Goal: Information Seeking & Learning: Find specific fact

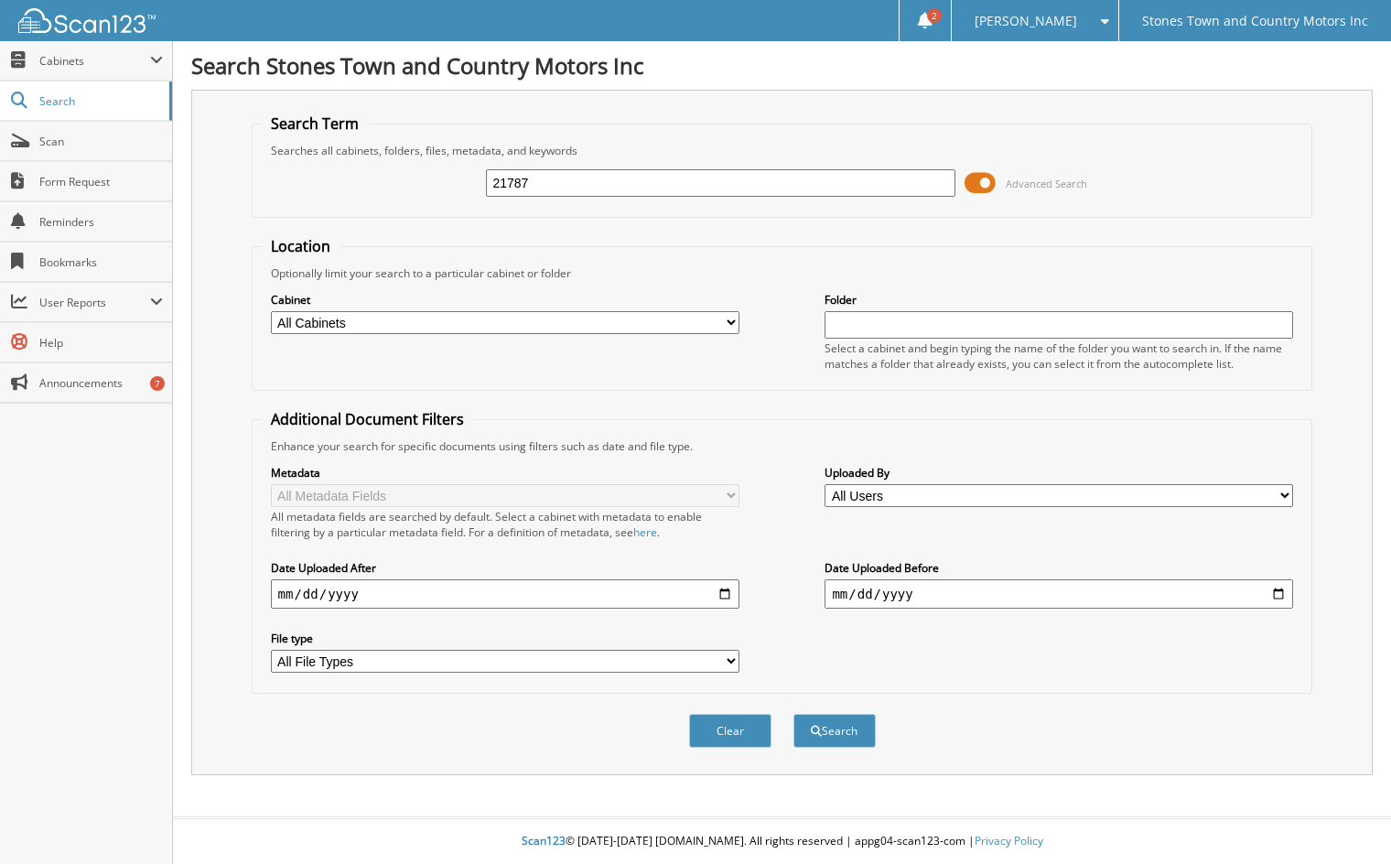
type input "21787"
click at [793, 714] on button "Search" at bounding box center [834, 731] width 82 height 34
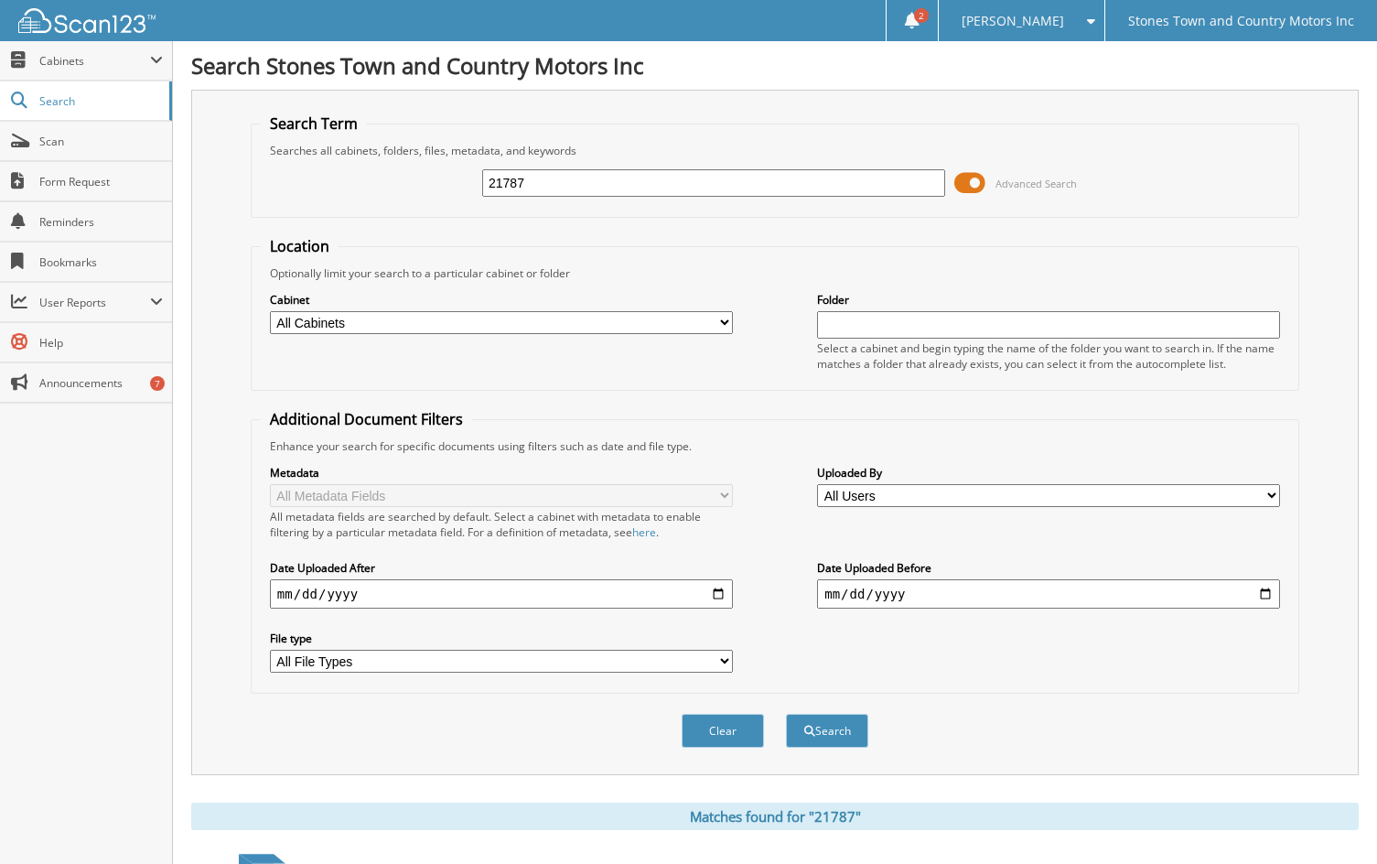
click at [967, 184] on span at bounding box center [969, 182] width 31 height 27
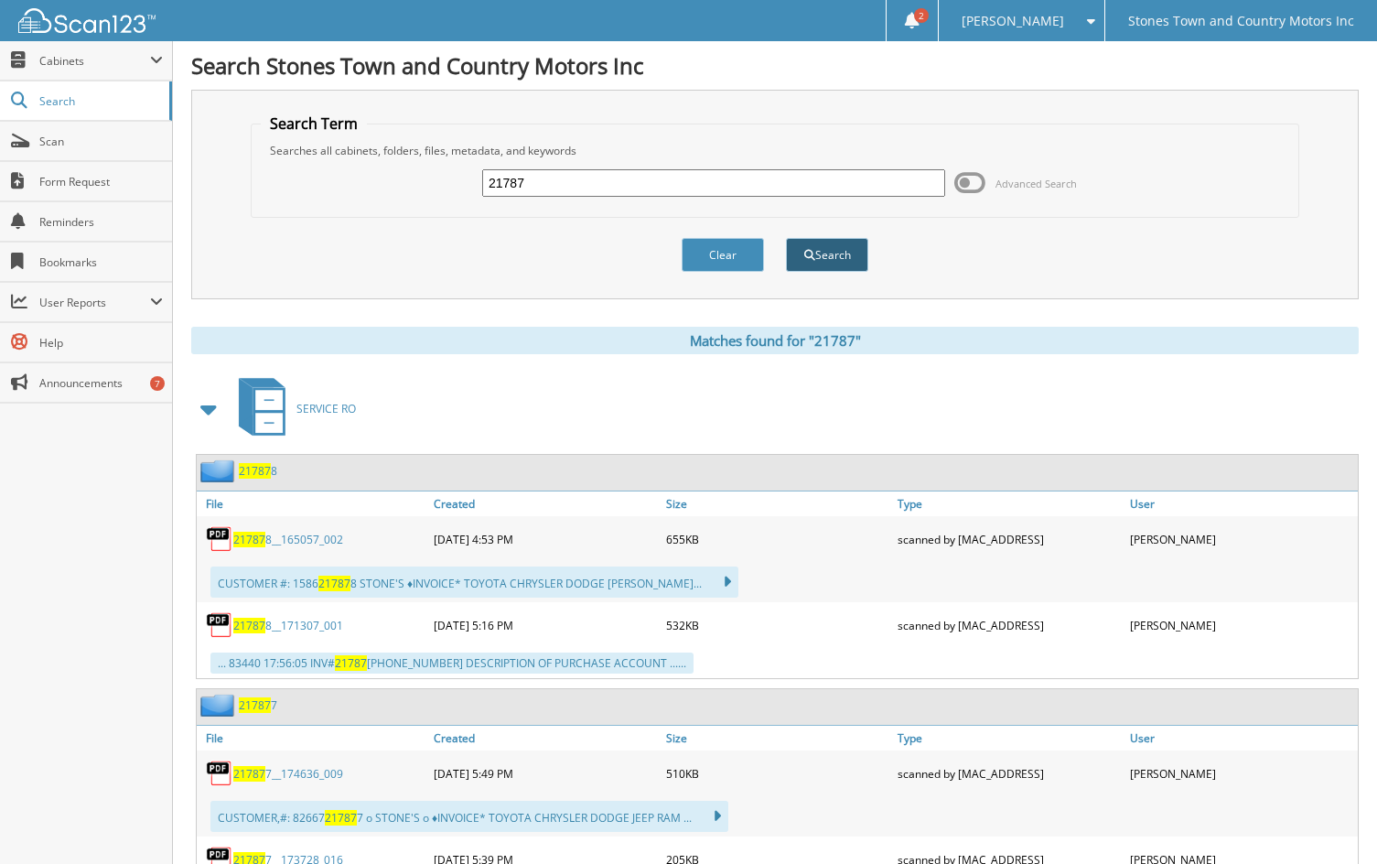
click at [840, 253] on button "Search" at bounding box center [827, 255] width 82 height 34
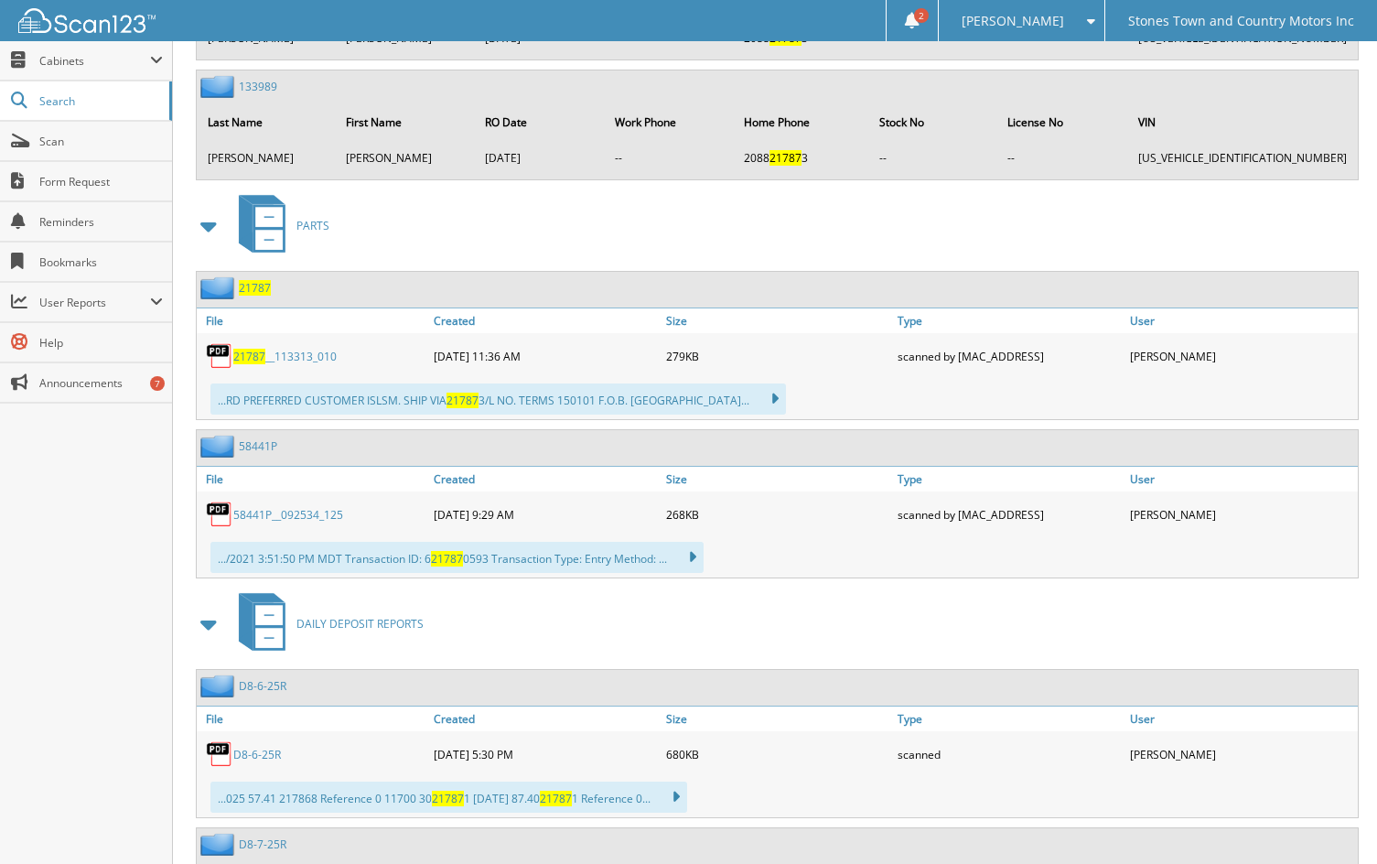
scroll to position [7412, 0]
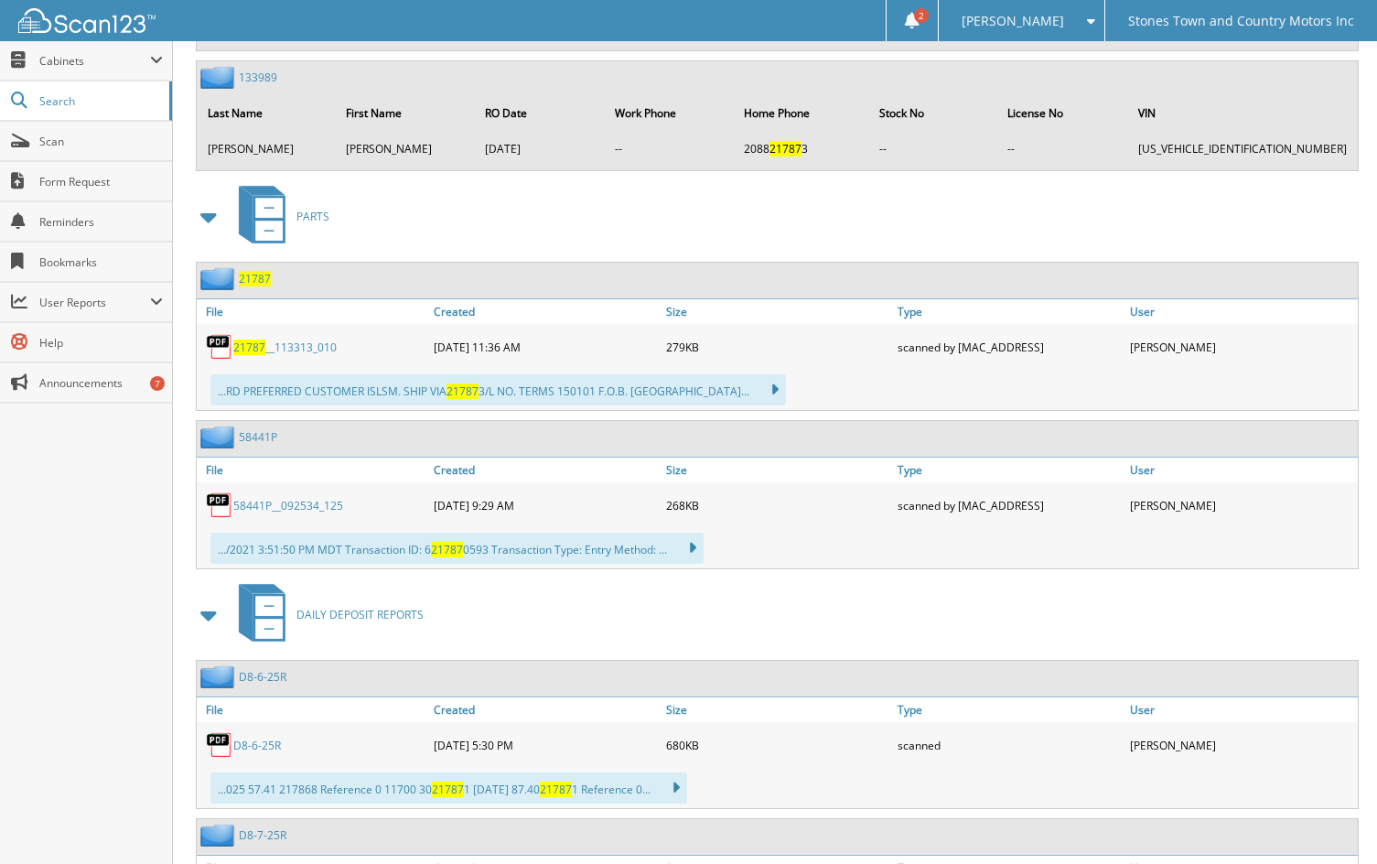
click at [247, 346] on span "21787" at bounding box center [249, 347] width 32 height 16
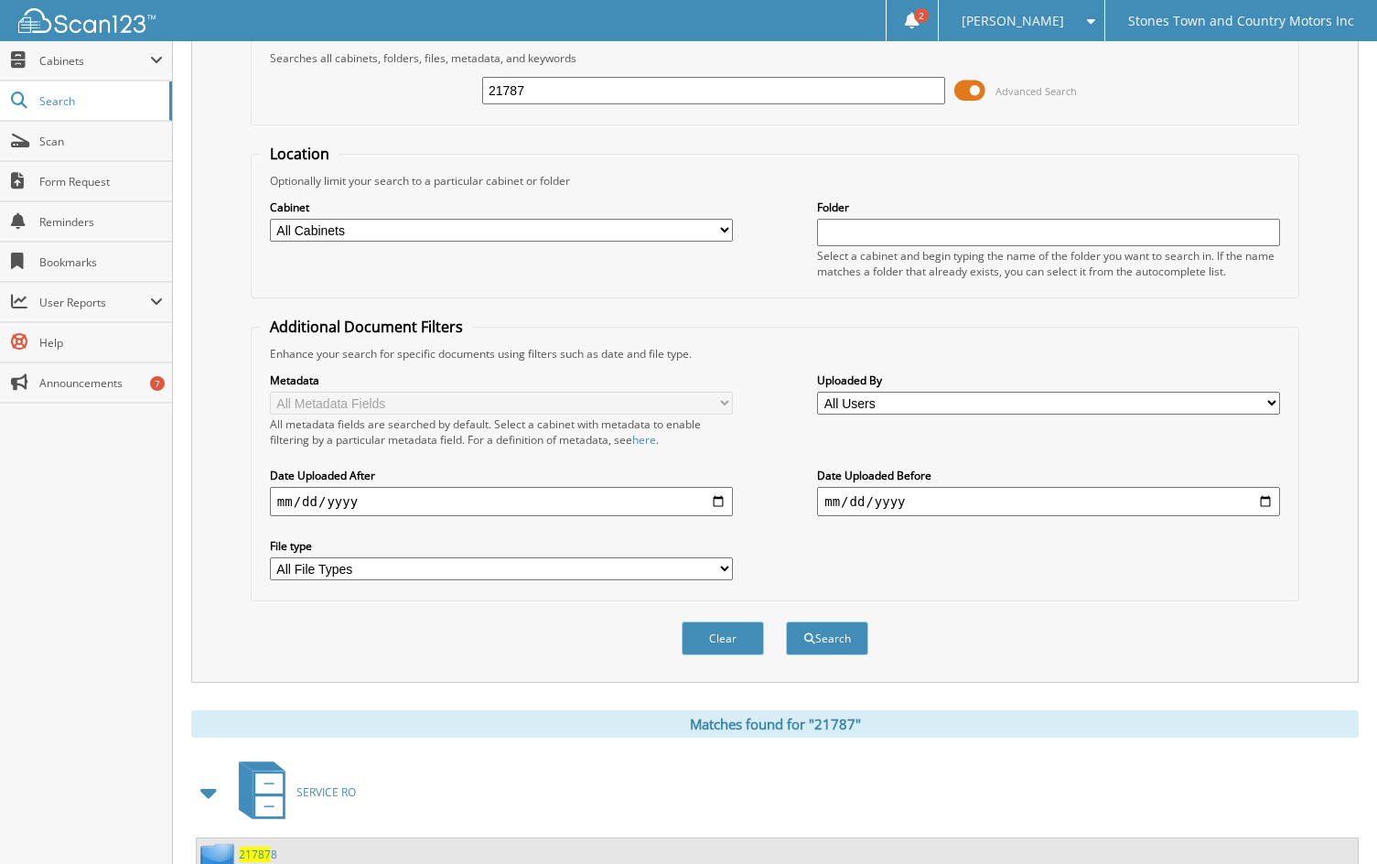
scroll to position [0, 0]
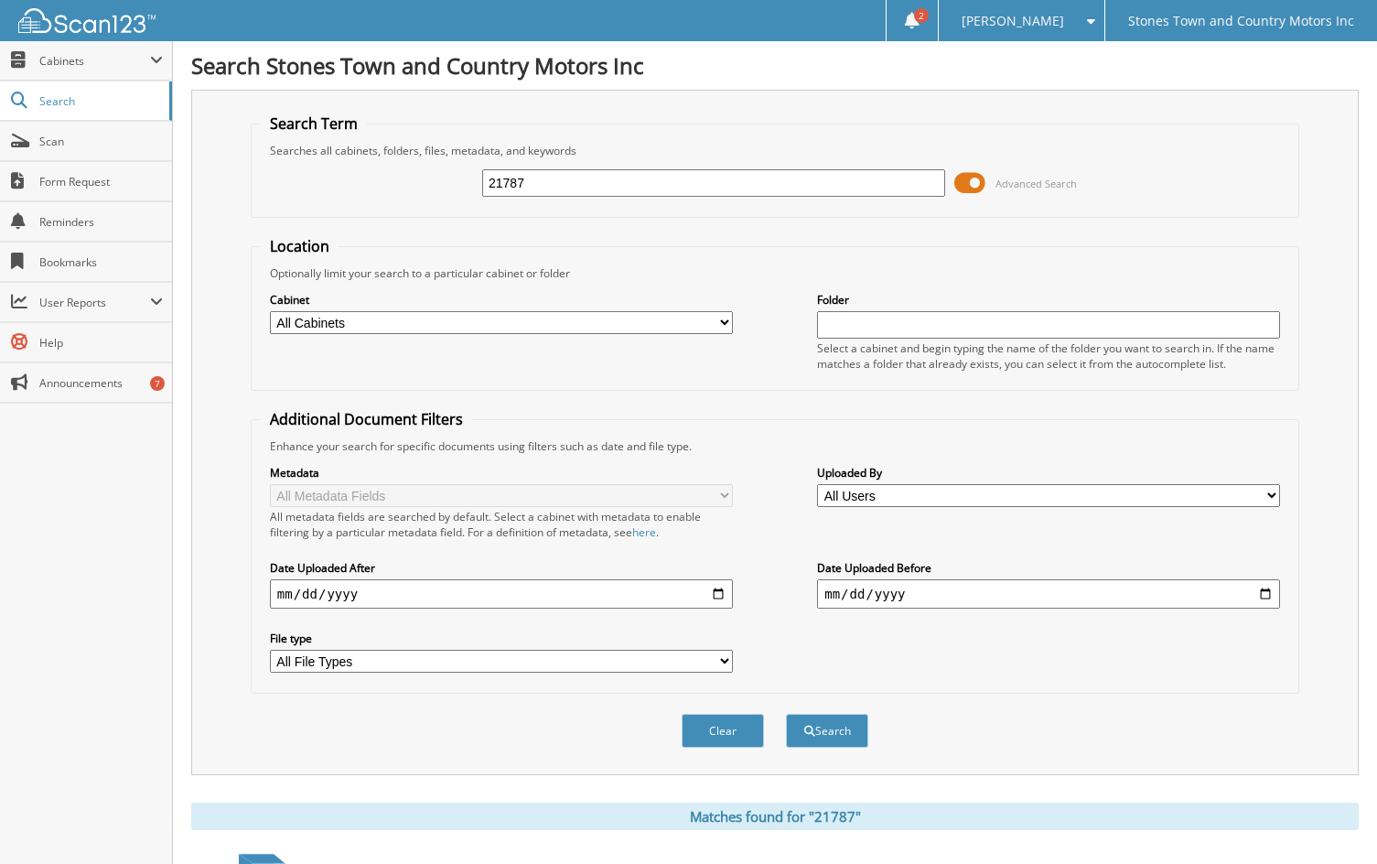
click at [549, 184] on input "21787" at bounding box center [713, 182] width 463 height 27
type input "217878"
click at [824, 726] on button "Search" at bounding box center [827, 731] width 82 height 34
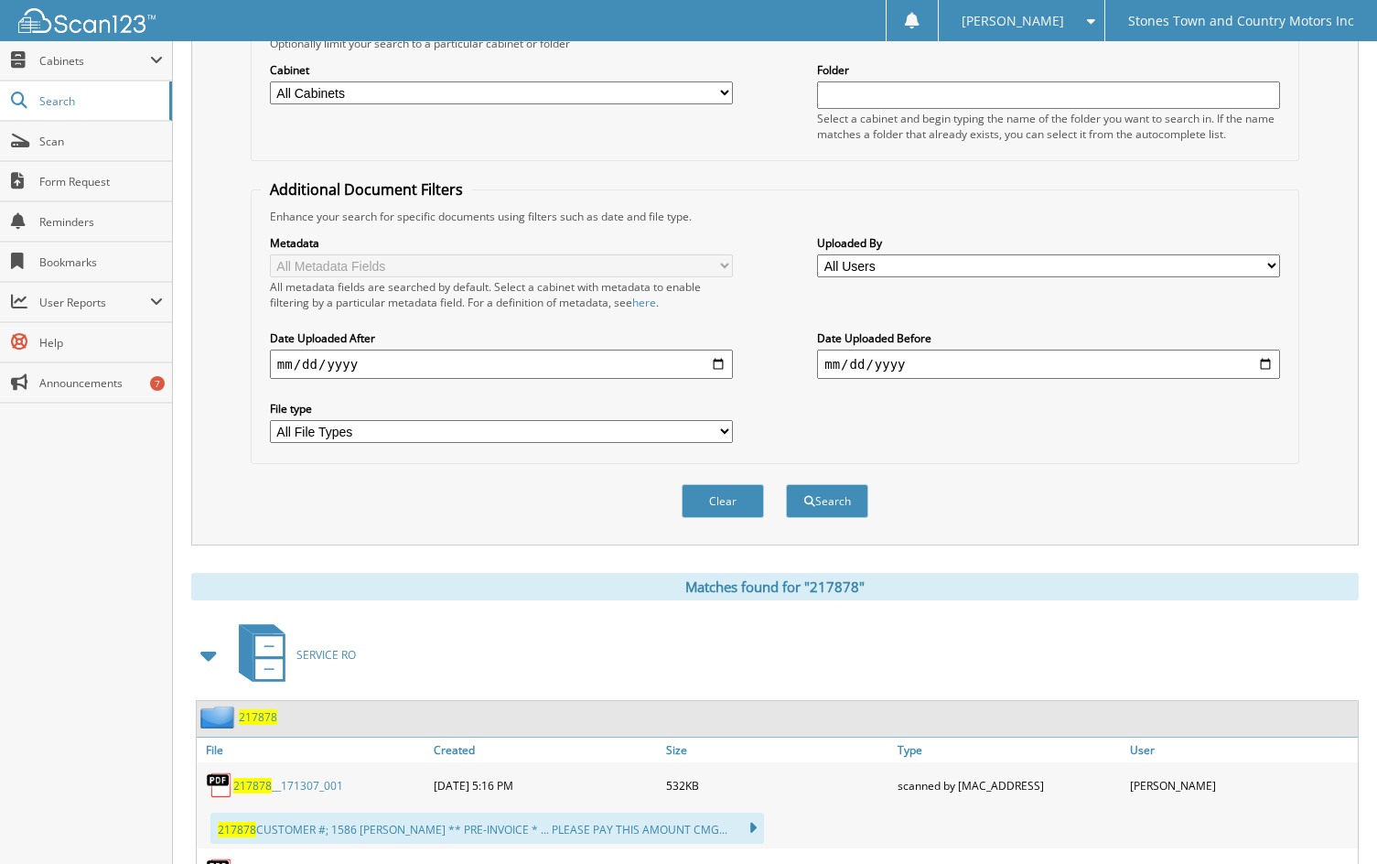
scroll to position [357, 0]
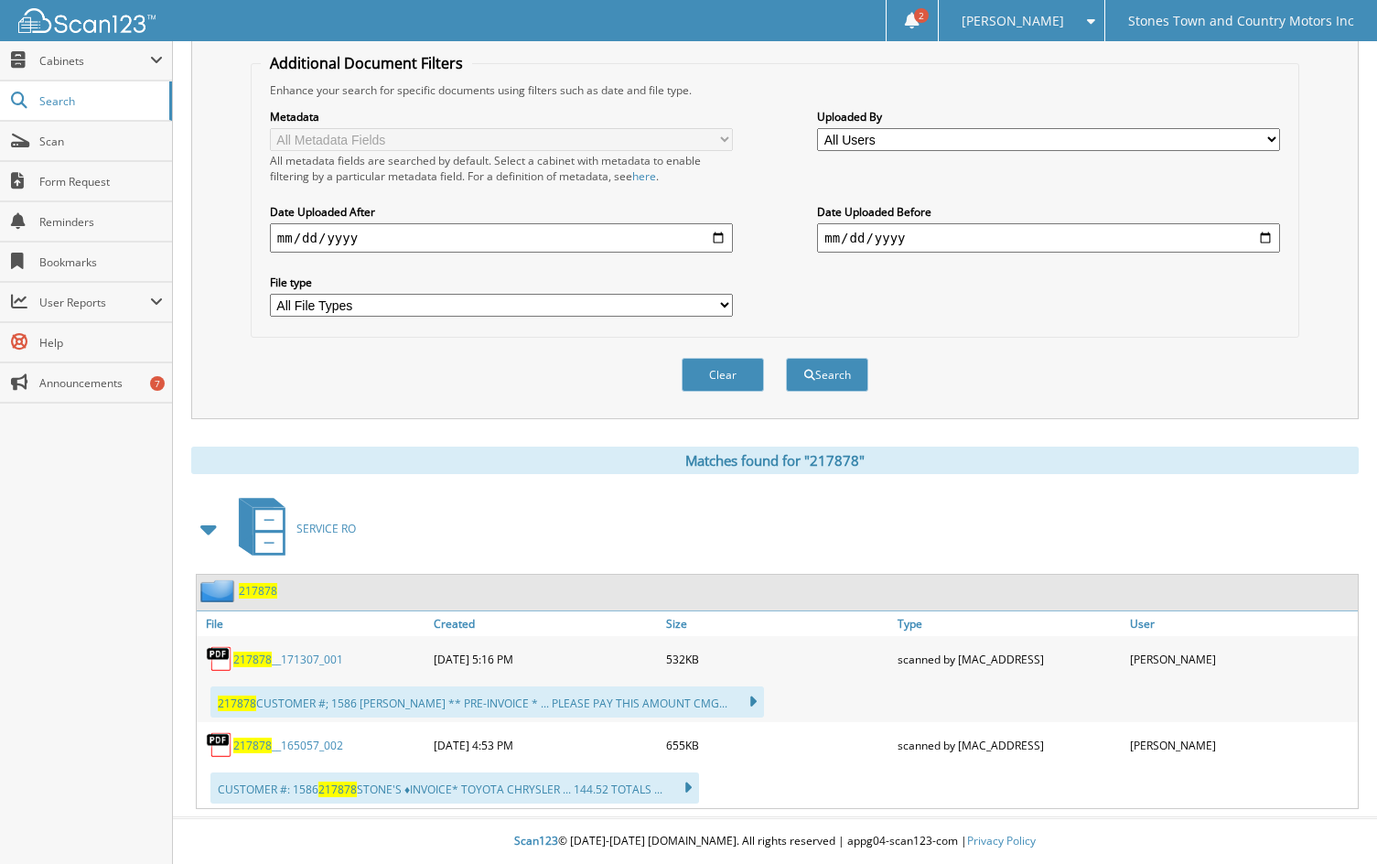
click at [252, 658] on span "217878" at bounding box center [252, 660] width 38 height 16
click at [263, 744] on span "217878" at bounding box center [252, 746] width 38 height 16
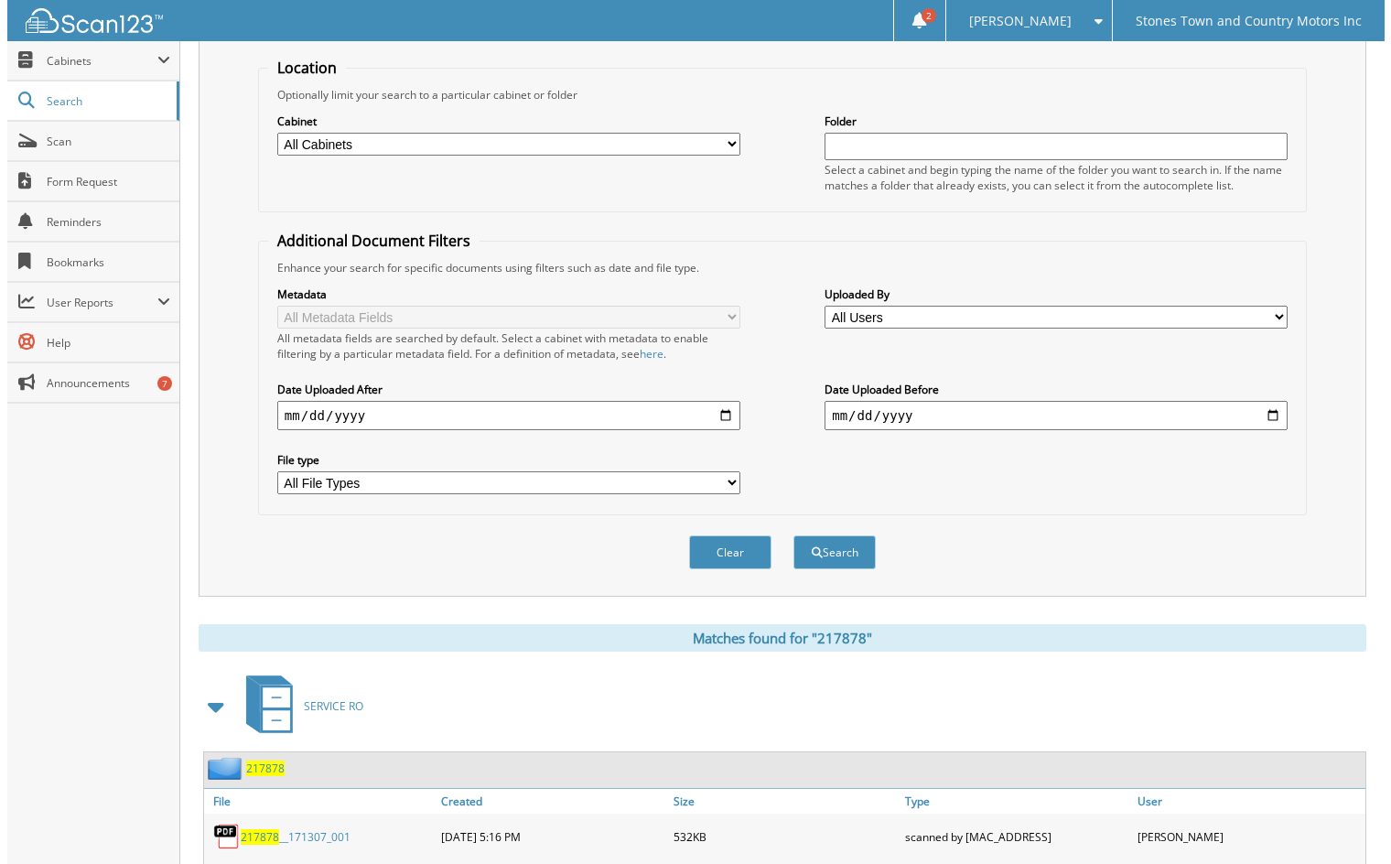
scroll to position [0, 0]
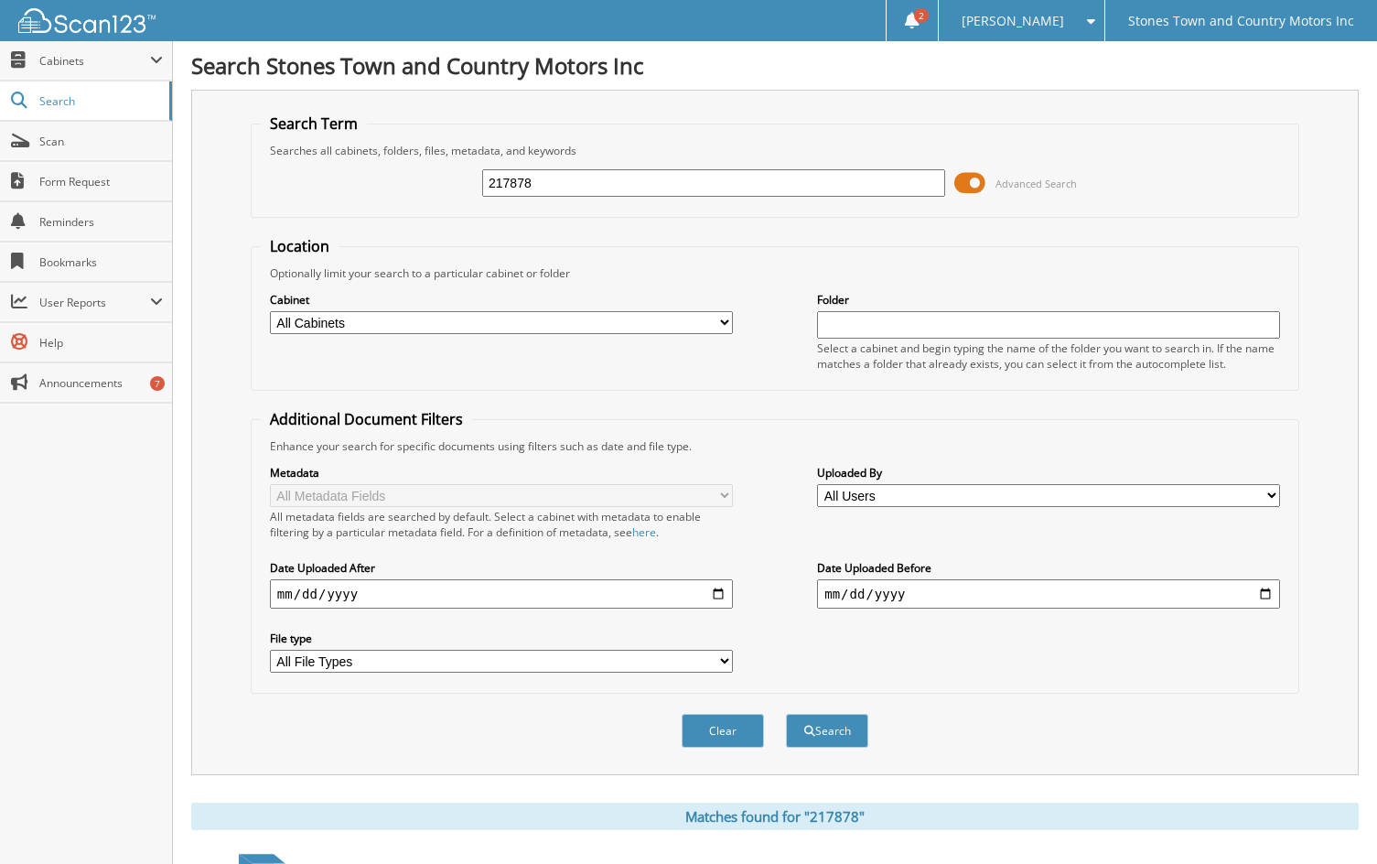
click at [970, 178] on span at bounding box center [969, 182] width 31 height 27
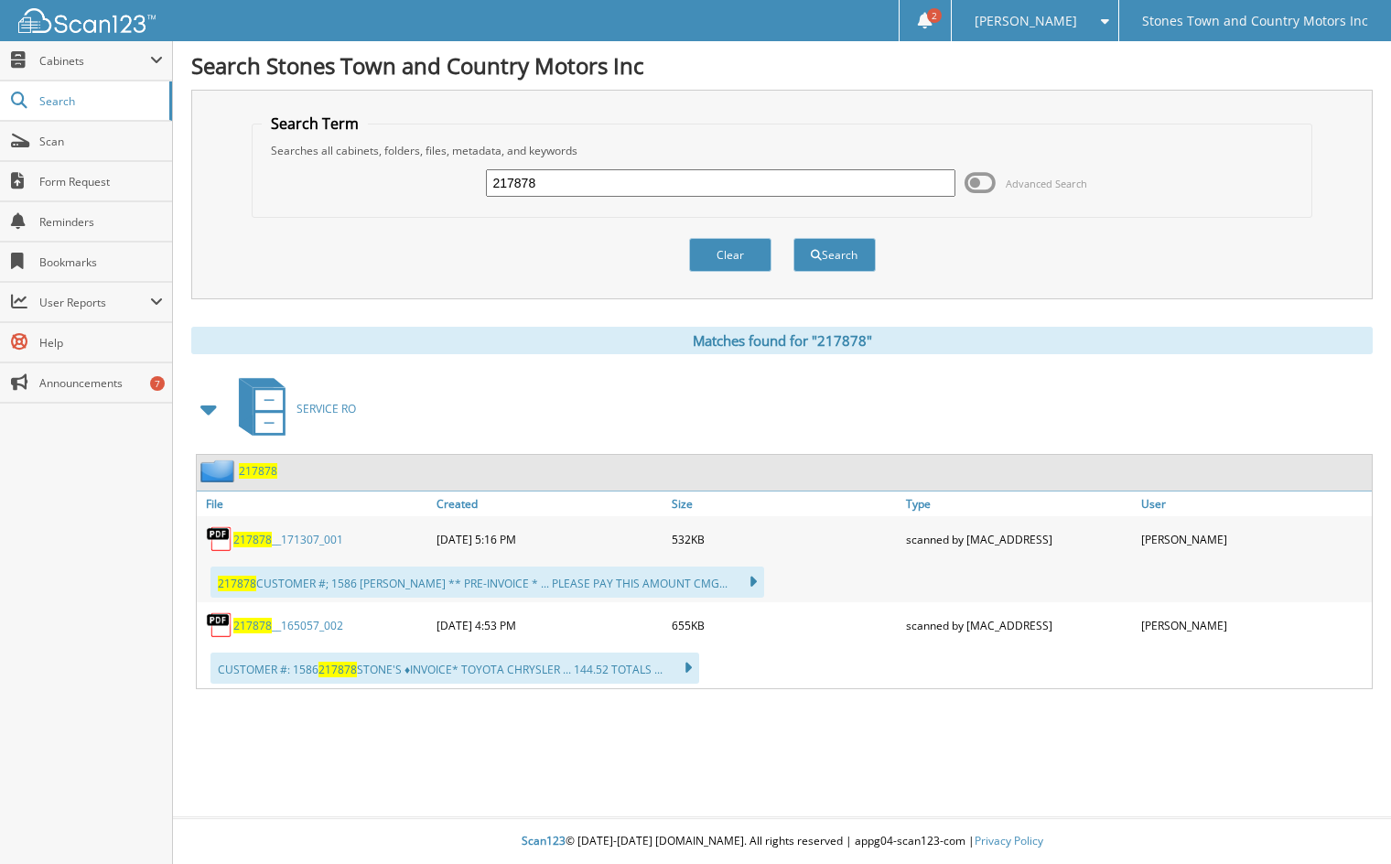
drag, startPoint x: 577, startPoint y: 188, endPoint x: 415, endPoint y: 170, distance: 162.9
click at [426, 178] on div "217878 Advanced Search" at bounding box center [782, 182] width 1041 height 49
type input "cm64243p"
click at [793, 238] on button "Search" at bounding box center [834, 255] width 82 height 34
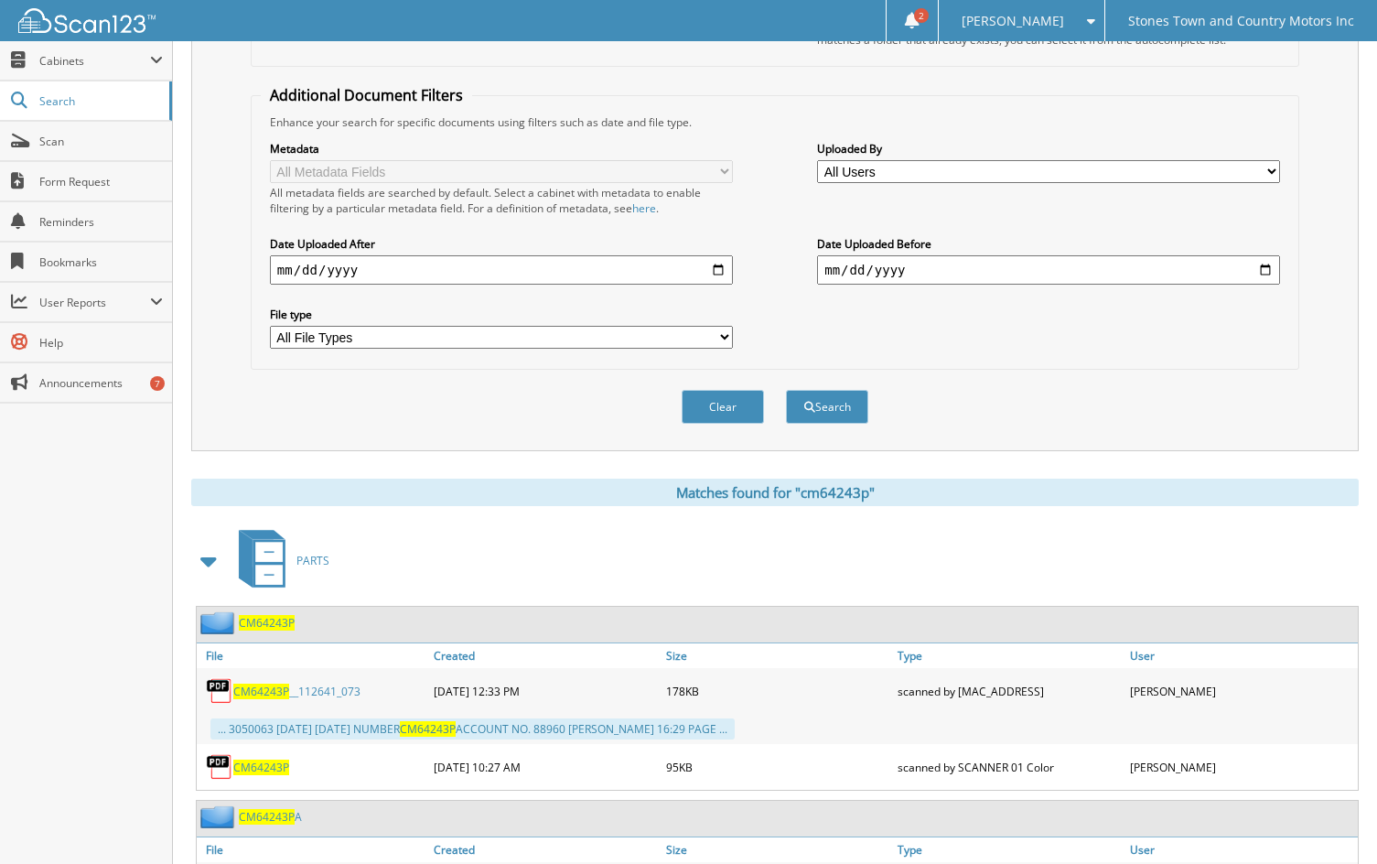
scroll to position [366, 0]
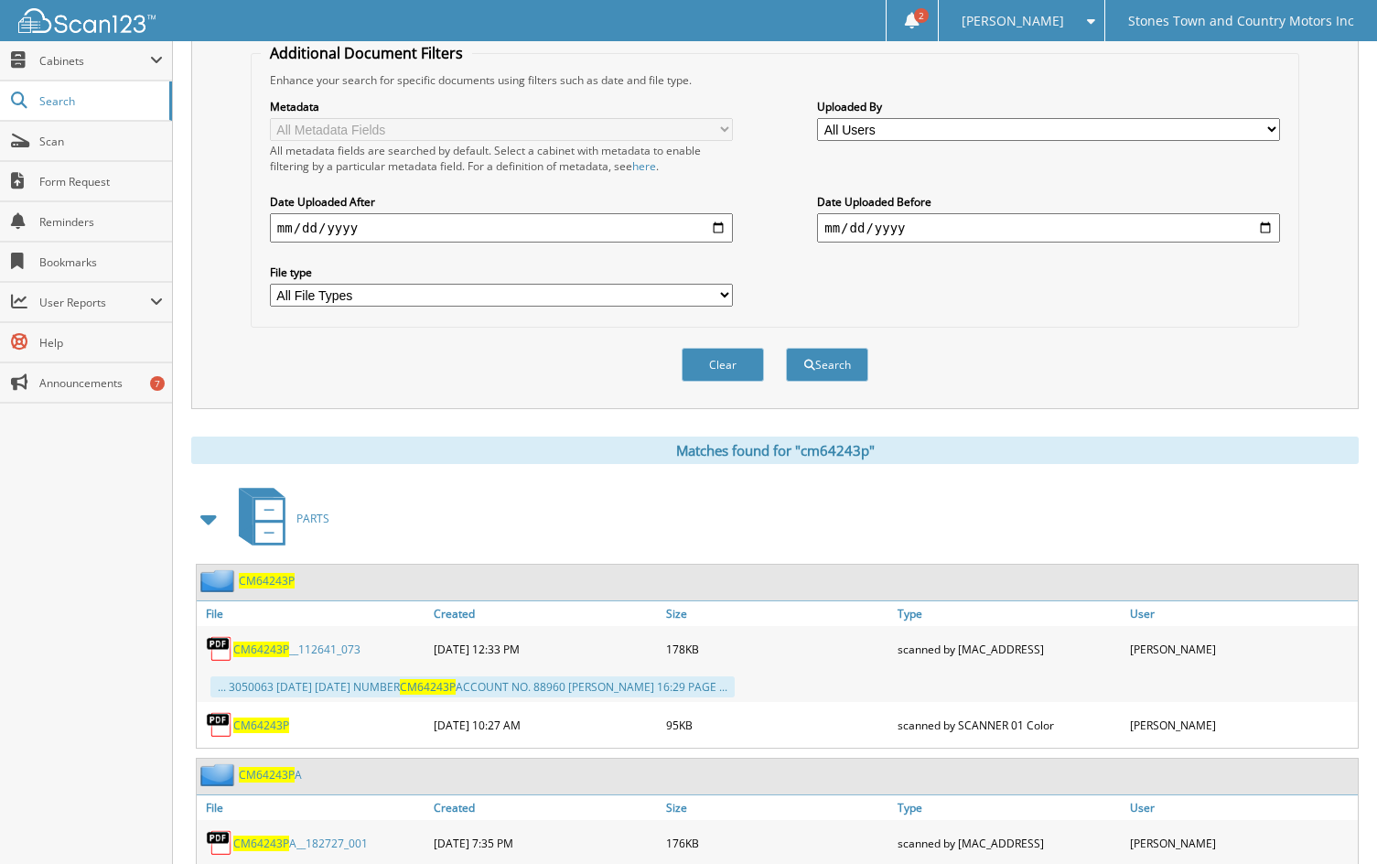
click at [260, 652] on span "CM64243P" at bounding box center [261, 649] width 56 height 16
click at [258, 728] on span "CM64243P" at bounding box center [261, 725] width 56 height 16
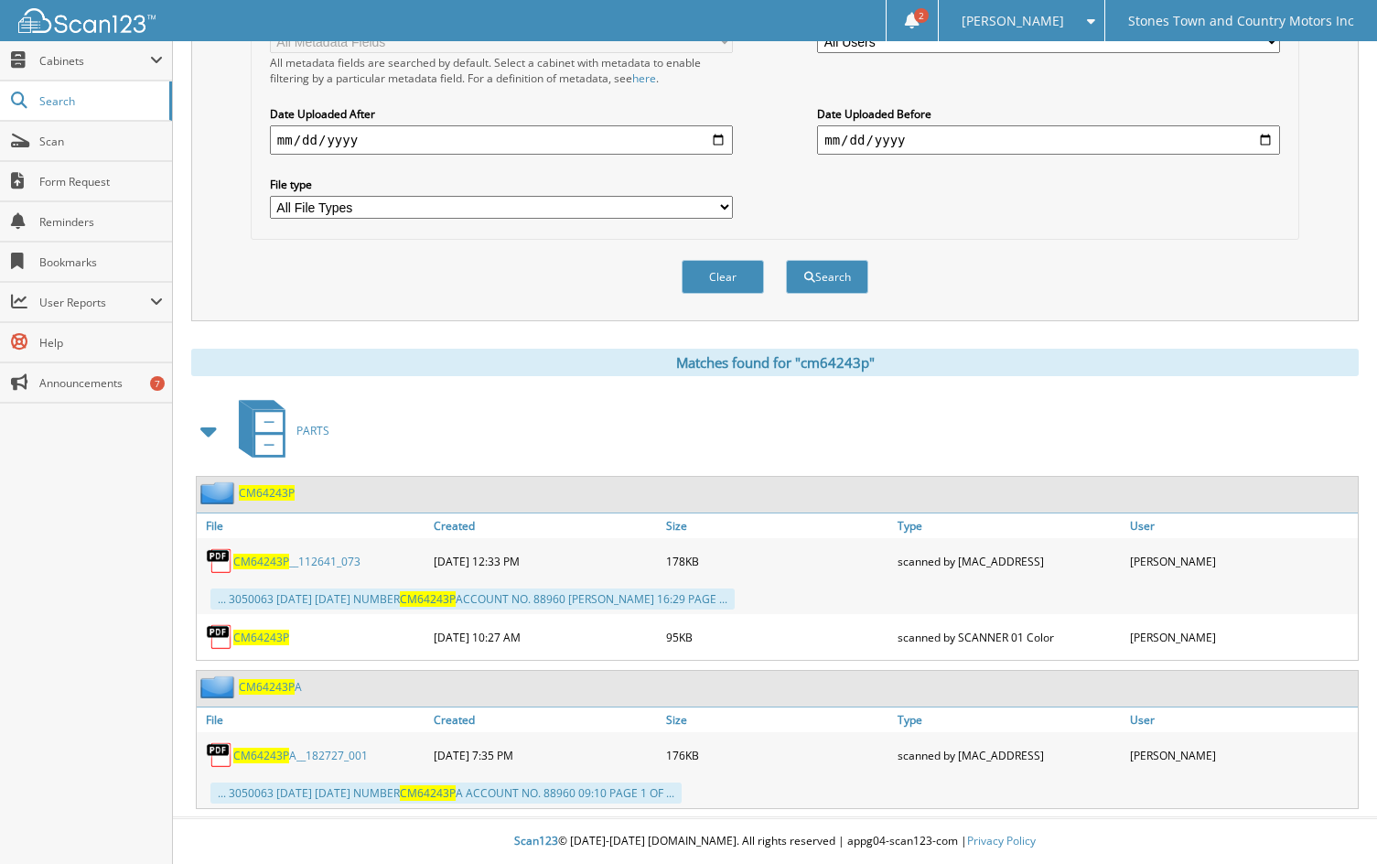
click at [255, 757] on span "CM64243P" at bounding box center [261, 756] width 56 height 16
